Goal: Information Seeking & Learning: Learn about a topic

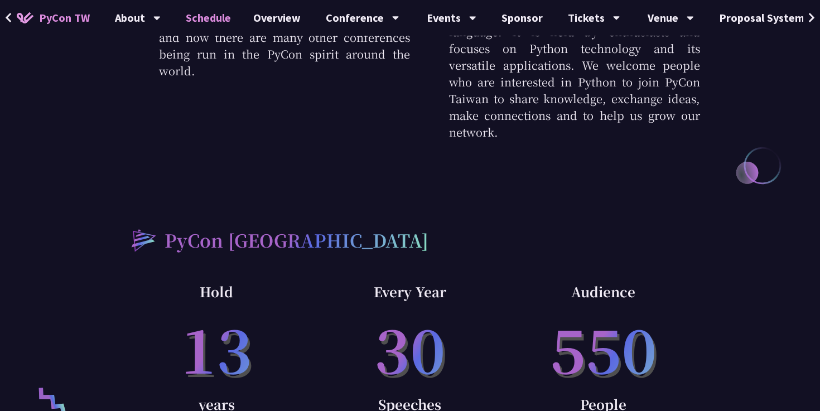
click at [205, 14] on link "Schedule" at bounding box center [209, 18] width 68 height 36
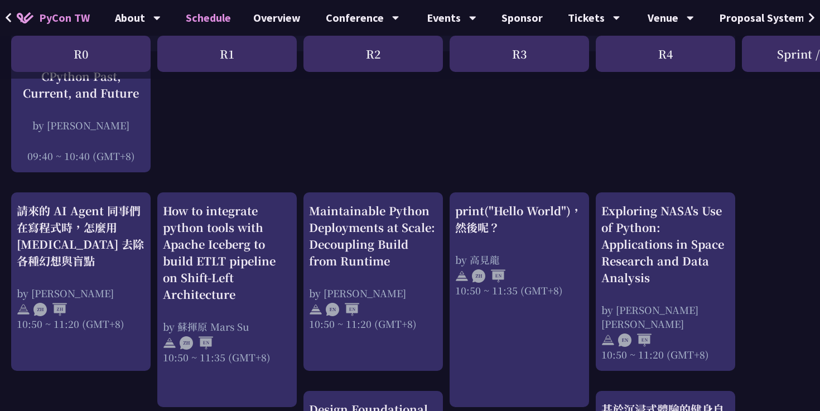
scroll to position [296, 0]
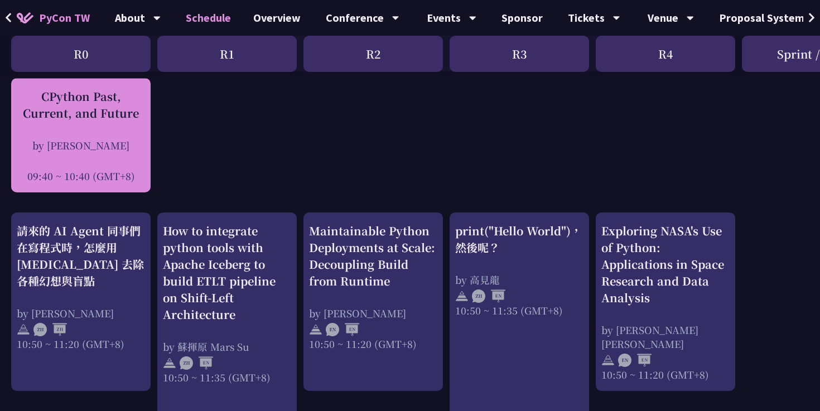
click at [123, 158] on div at bounding box center [81, 160] width 128 height 17
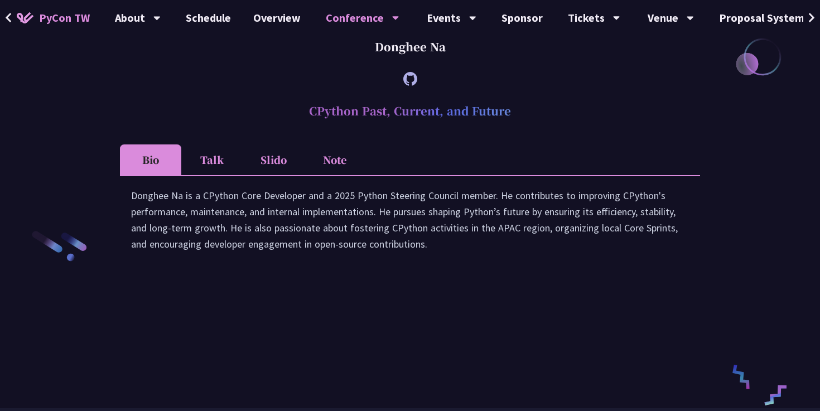
scroll to position [1509, 0]
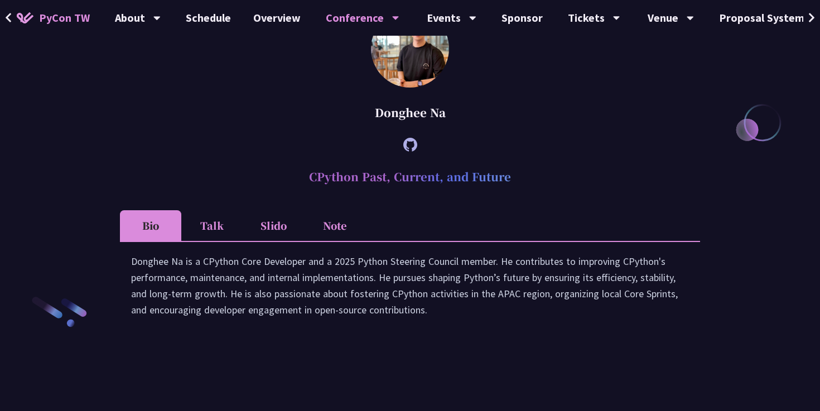
click at [223, 237] on li "Talk" at bounding box center [211, 225] width 61 height 31
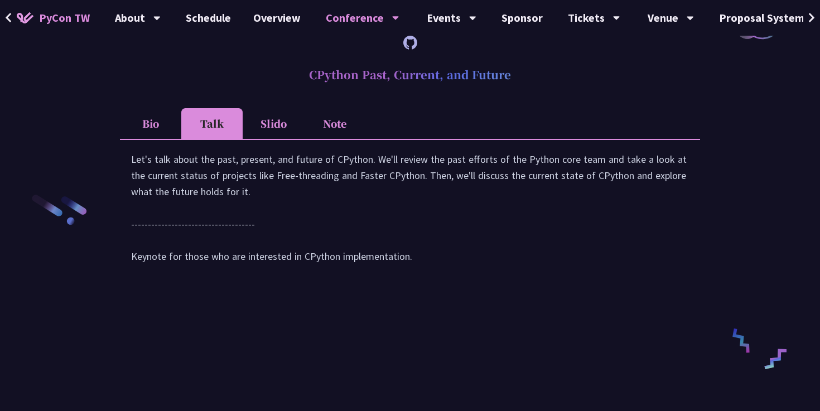
scroll to position [1625, 0]
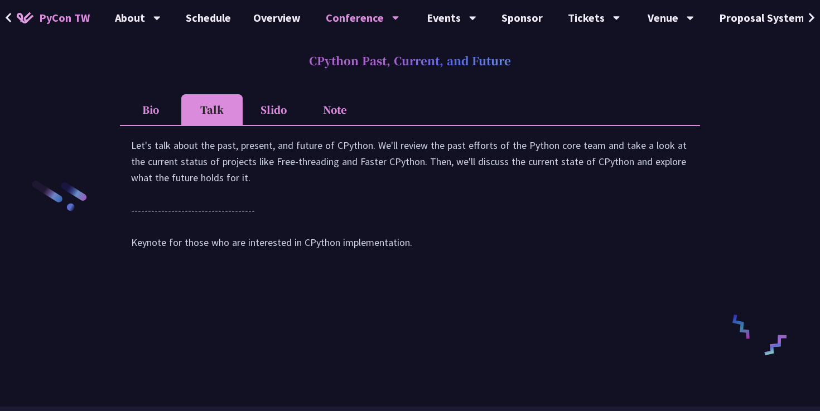
click at [296, 123] on li "Slido" at bounding box center [273, 109] width 61 height 31
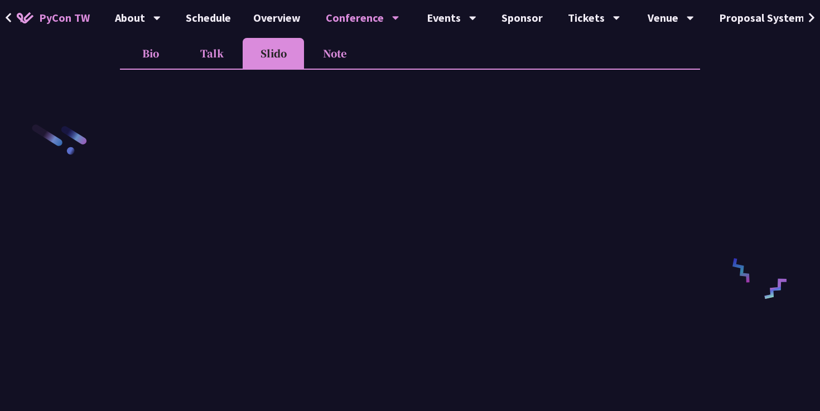
scroll to position [1544, 0]
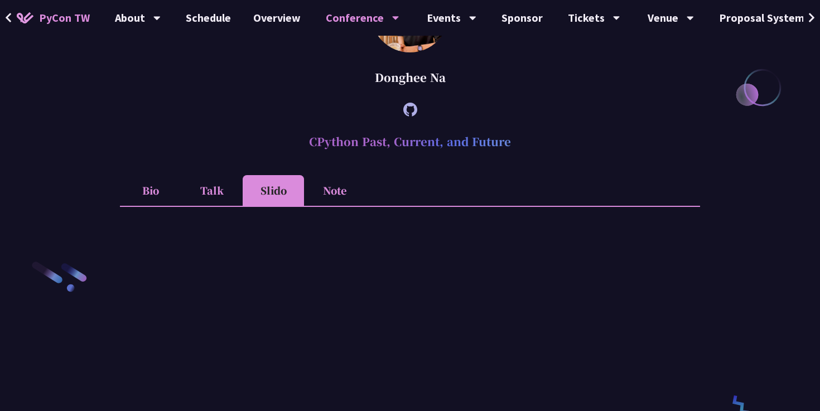
click at [333, 203] on li "Note" at bounding box center [334, 190] width 61 height 31
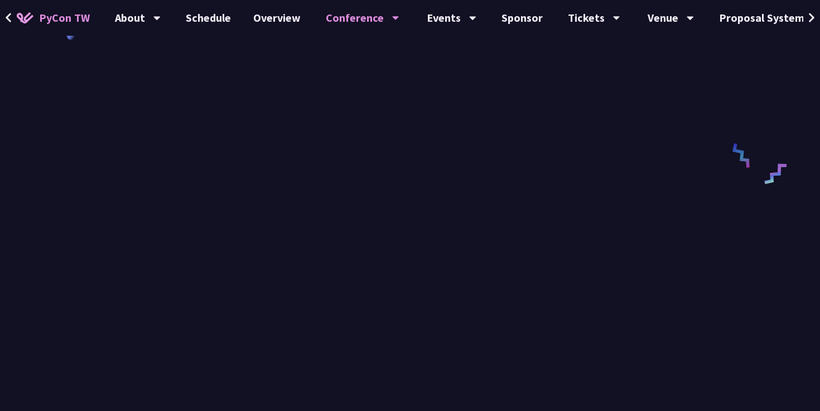
scroll to position [1658, 0]
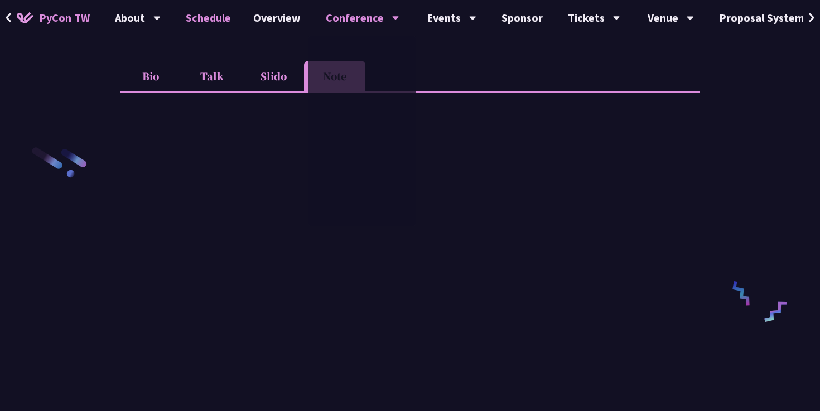
click at [221, 19] on link "Schedule" at bounding box center [209, 18] width 68 height 36
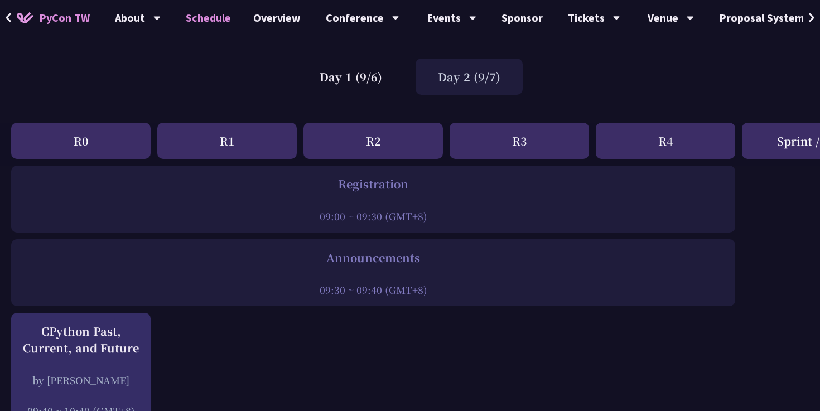
scroll to position [65, 0]
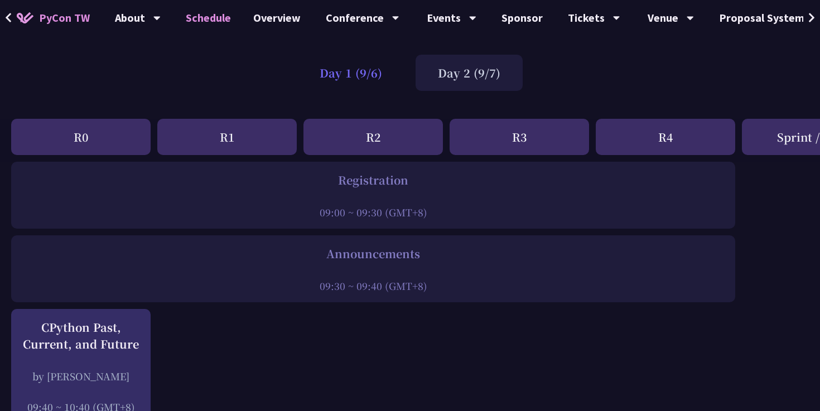
click at [362, 78] on div "Day 1 (9/6)" at bounding box center [350, 73] width 107 height 36
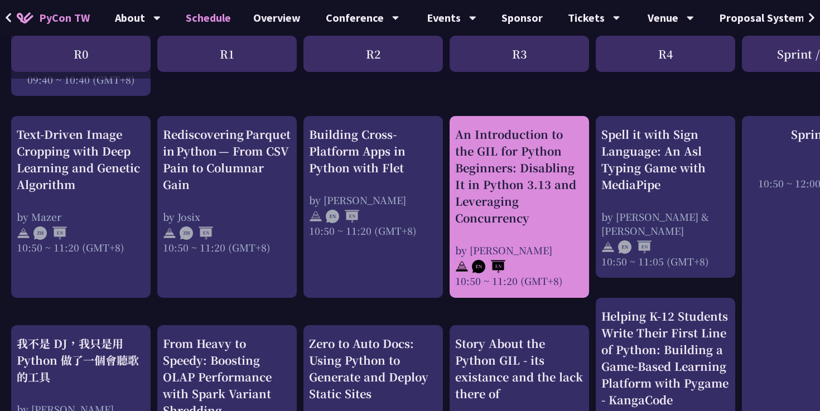
scroll to position [418, 0]
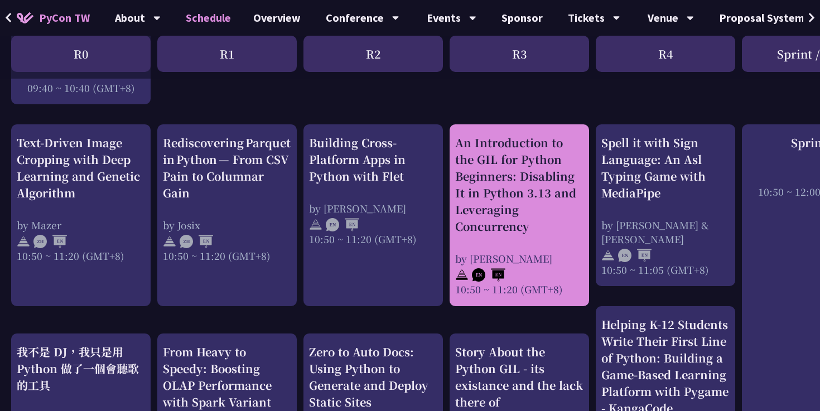
click at [511, 188] on div "An Introduction to the GIL for Python Beginners: Disabling It in Python 3.13 an…" at bounding box center [519, 184] width 128 height 100
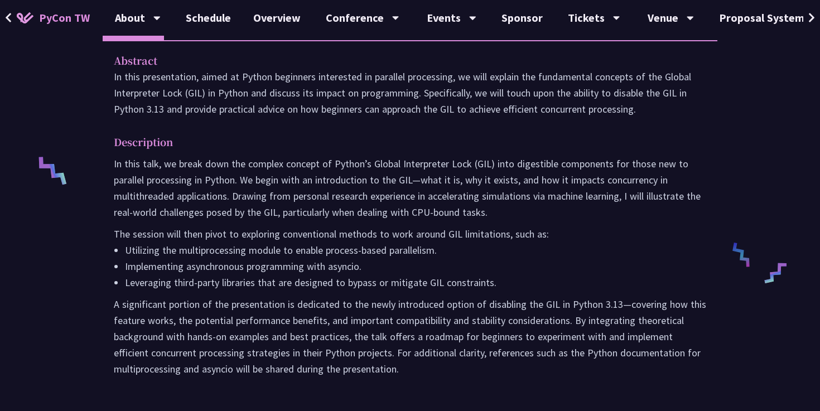
scroll to position [386, 0]
